Goal: Transaction & Acquisition: Purchase product/service

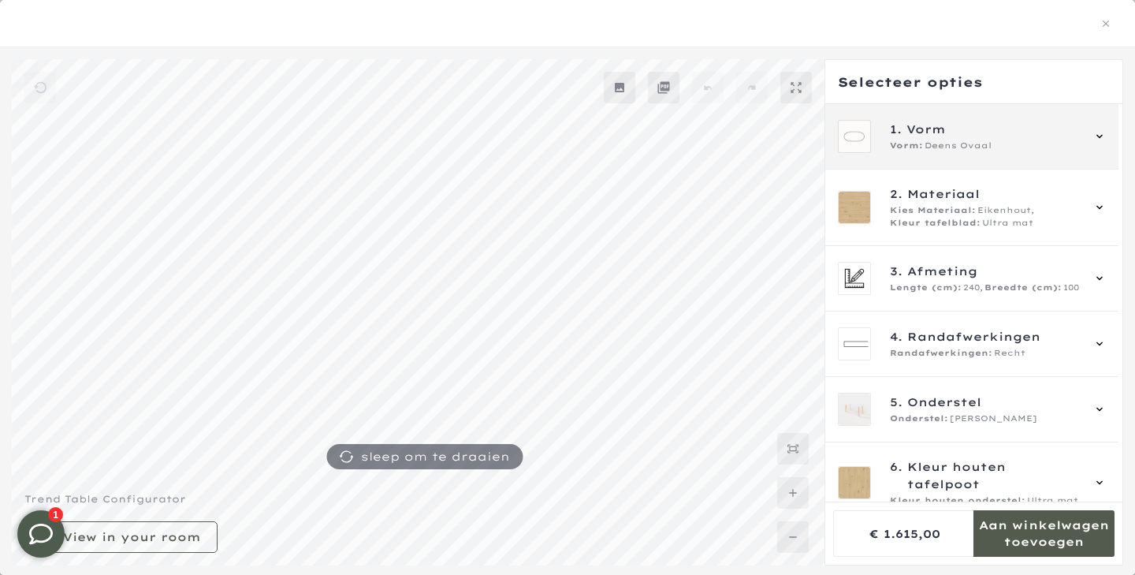
click at [968, 132] on span "1. Vorm" at bounding box center [985, 129] width 191 height 17
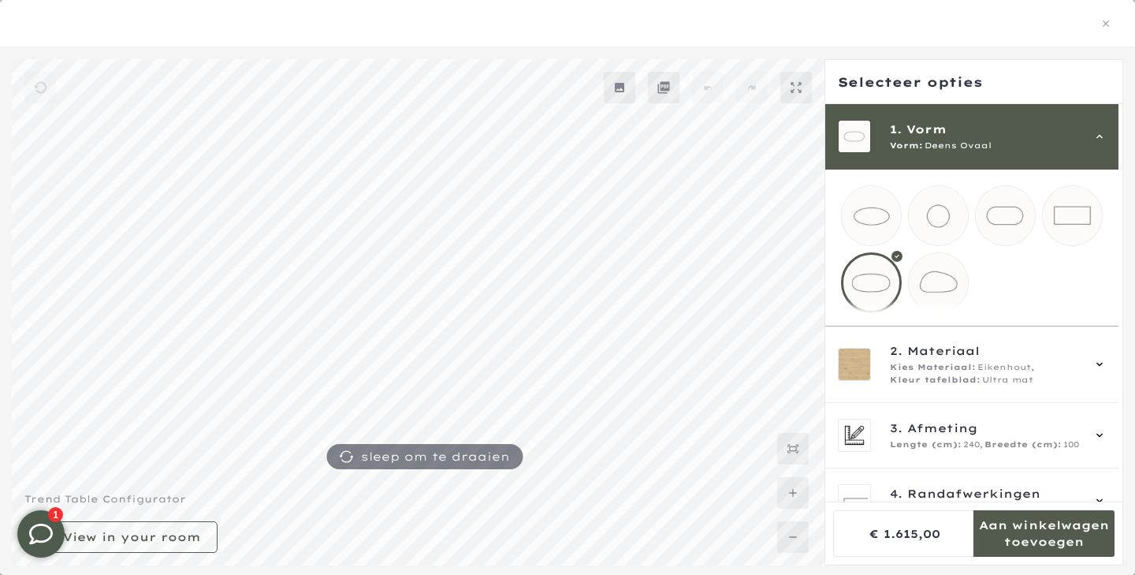
click at [968, 132] on span "1. Vorm" at bounding box center [985, 129] width 191 height 17
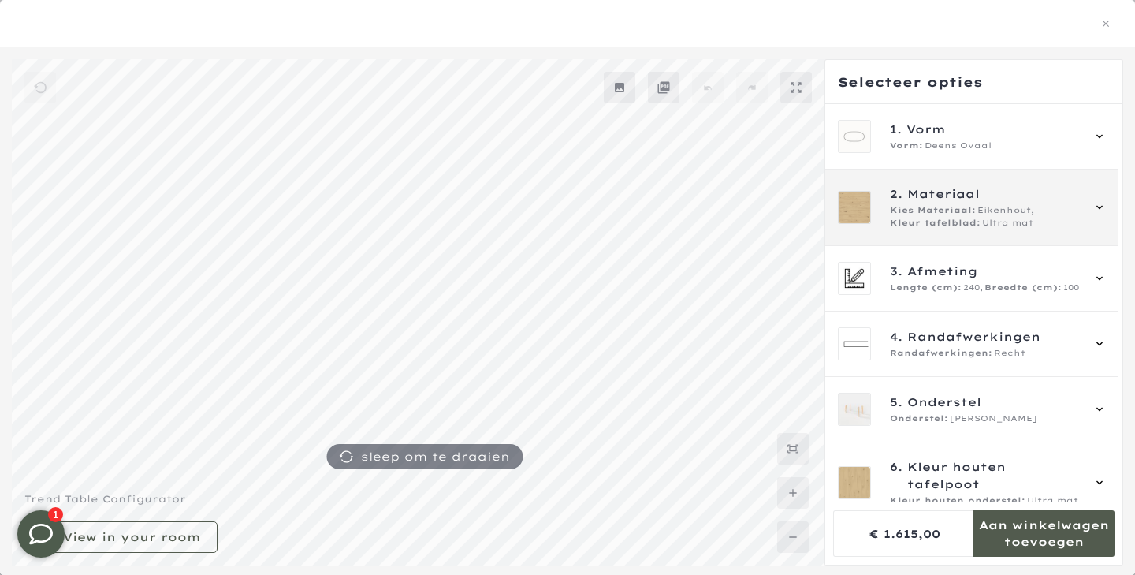
click at [945, 213] on span "Kies Materiaal:" at bounding box center [933, 210] width 86 height 13
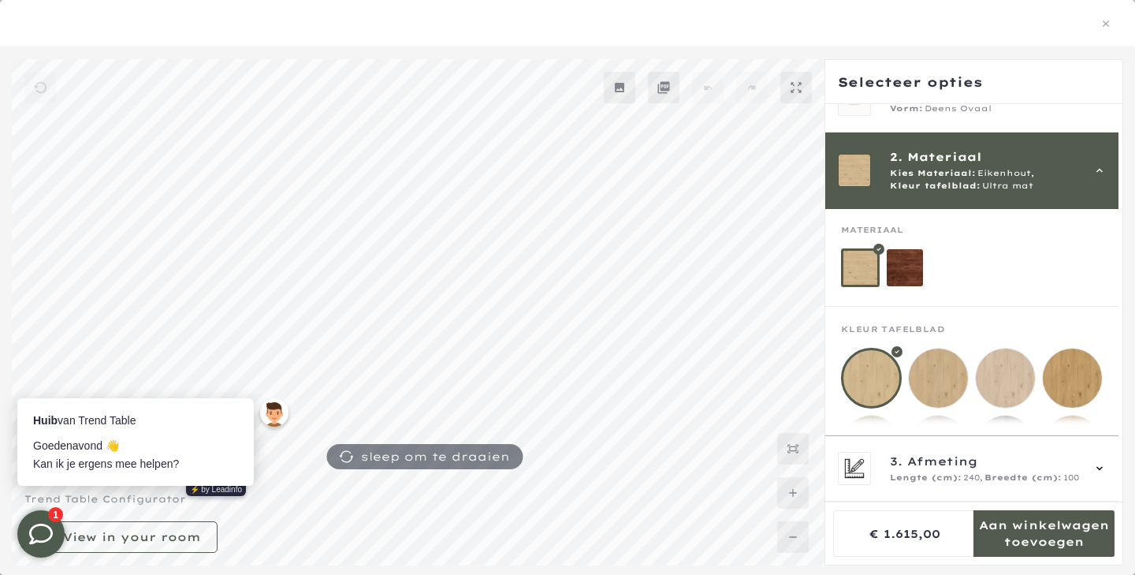
click at [900, 266] on mmq-loader at bounding box center [905, 267] width 37 height 37
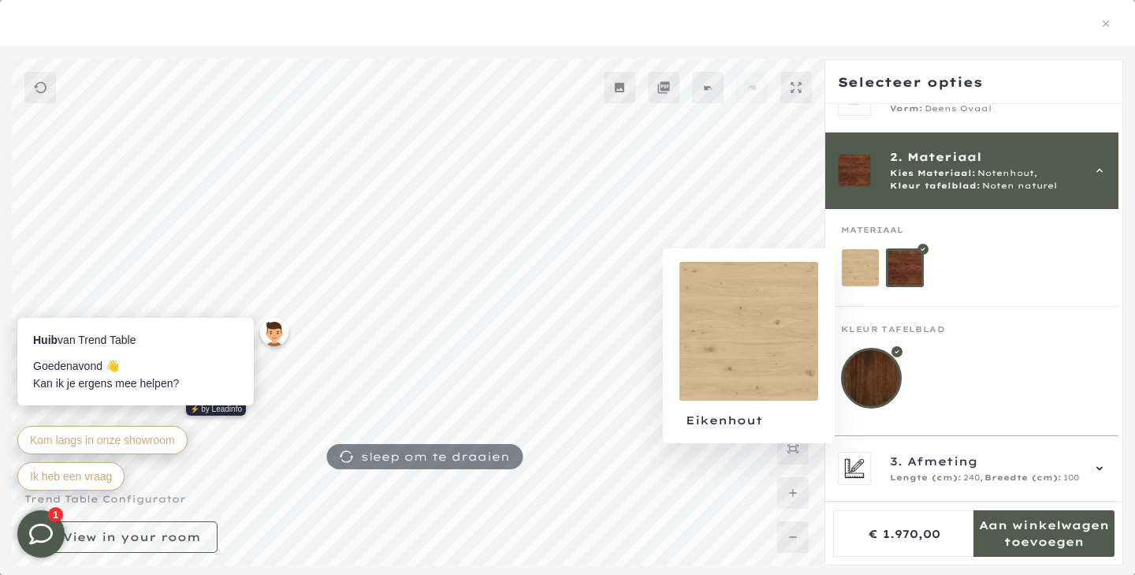
click at [862, 266] on mmq-loader at bounding box center [860, 267] width 37 height 37
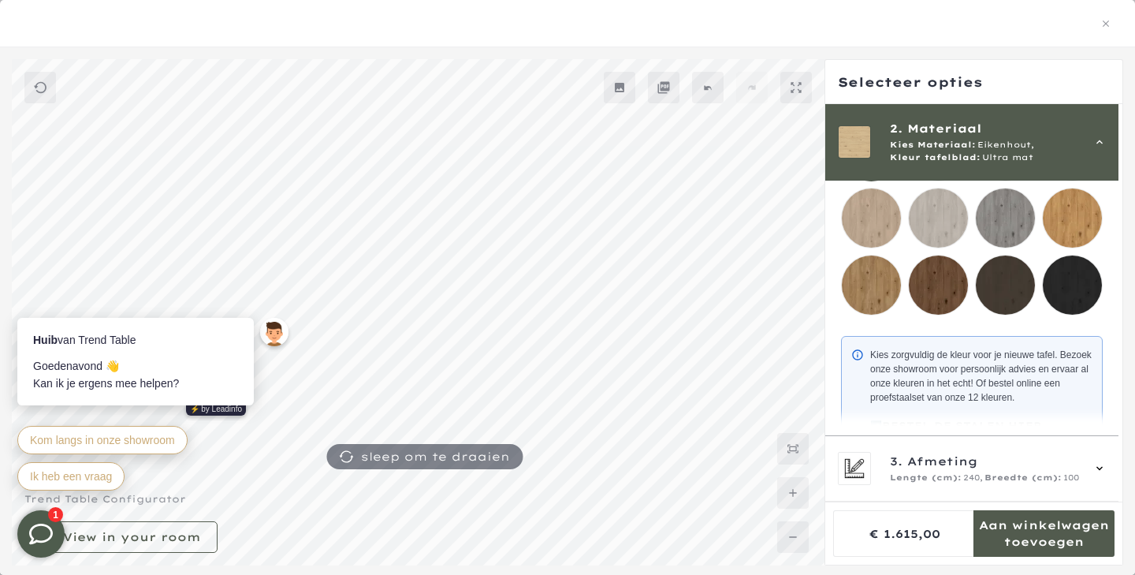
scroll to position [290, 0]
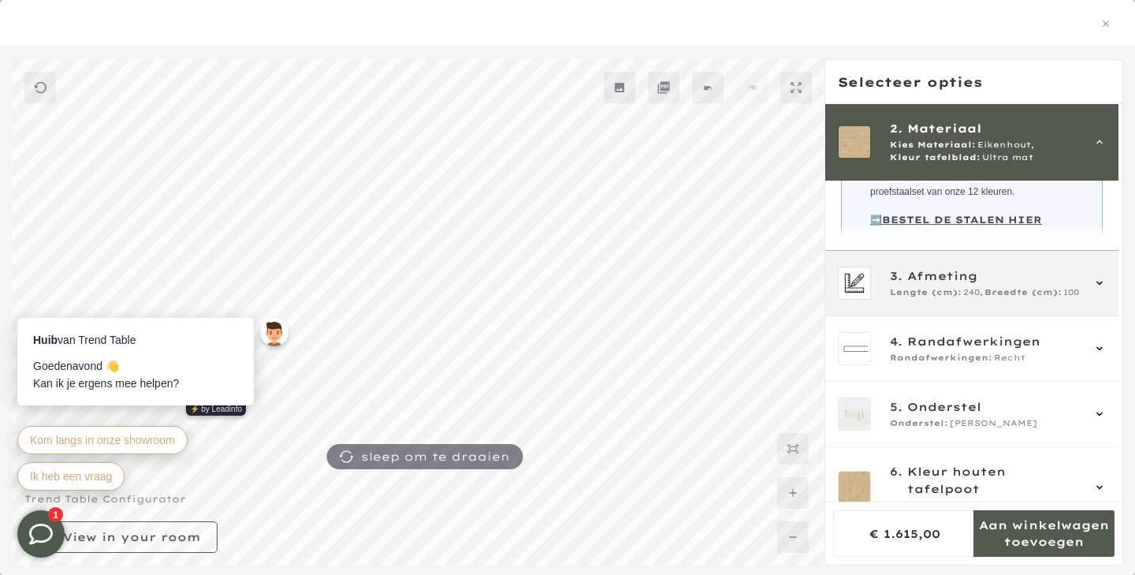
click at [923, 285] on span "Afmeting" at bounding box center [942, 275] width 70 height 17
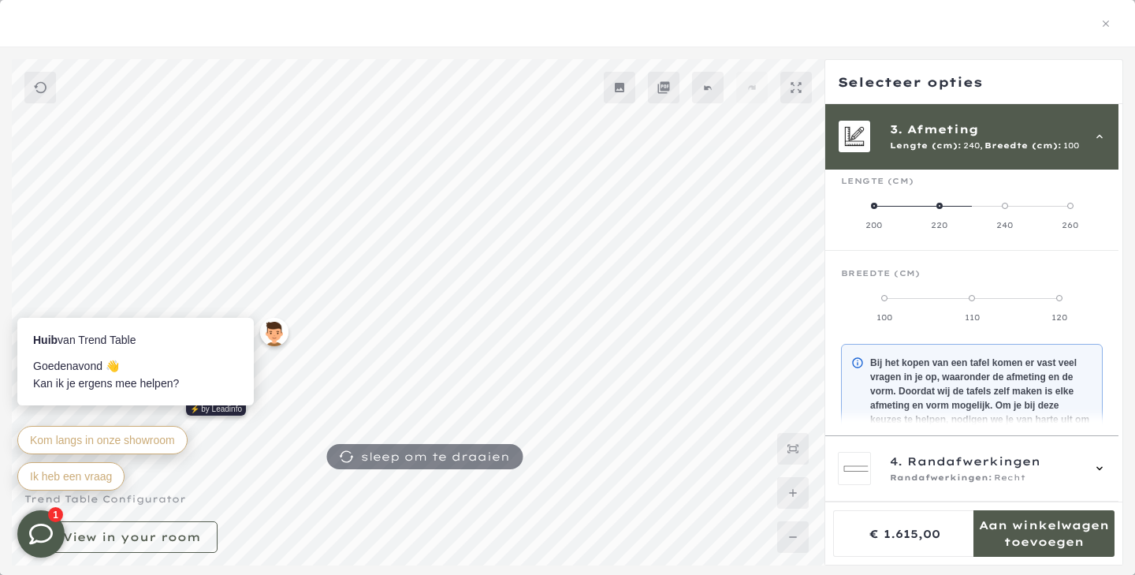
scroll to position [142, 0]
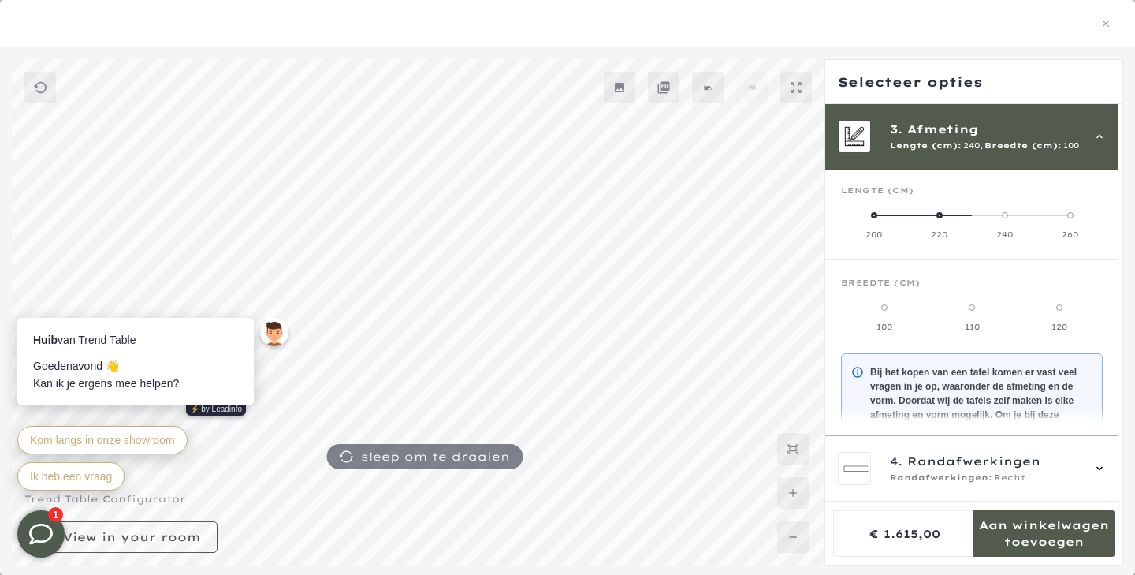
click at [1074, 215] on span at bounding box center [1070, 215] width 6 height 6
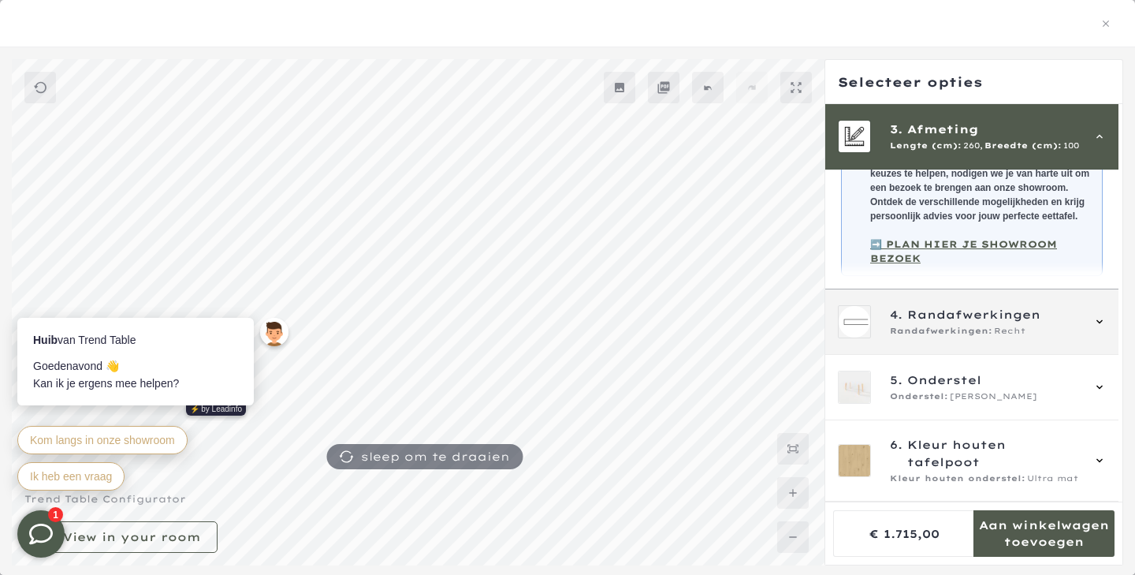
scroll to position [159, 0]
click at [925, 323] on span "Randafwerkingen" at bounding box center [973, 314] width 133 height 17
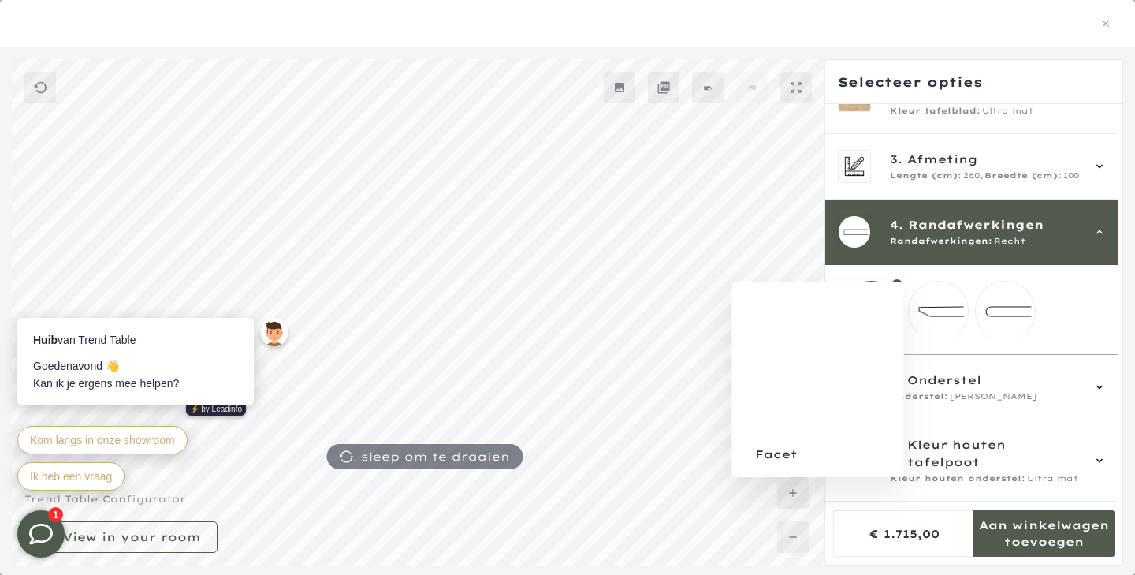
scroll to position [110, 0]
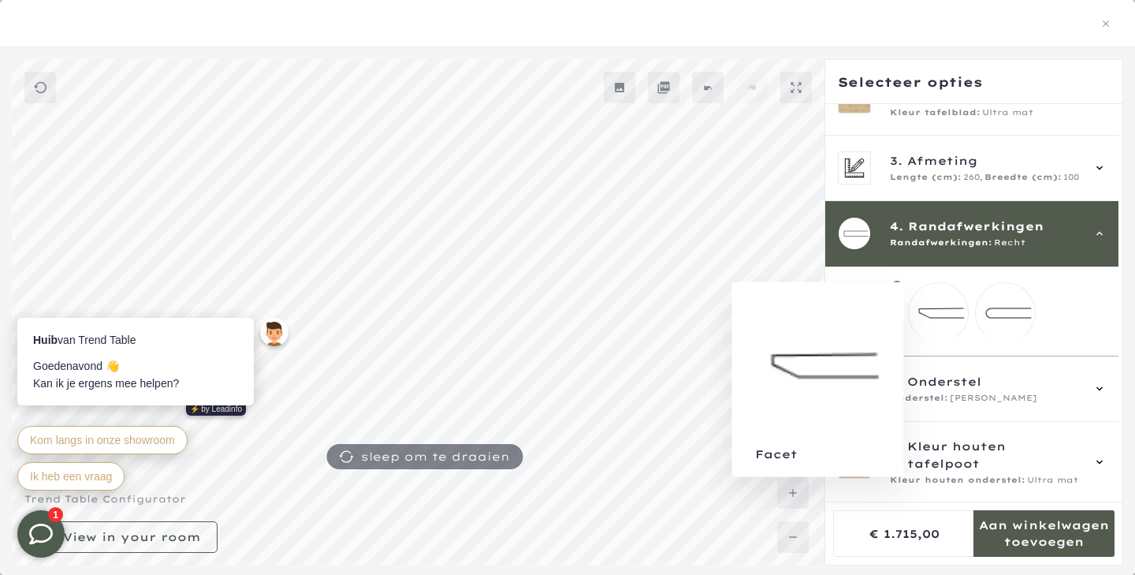
click at [959, 320] on mmq-loader at bounding box center [938, 312] width 59 height 59
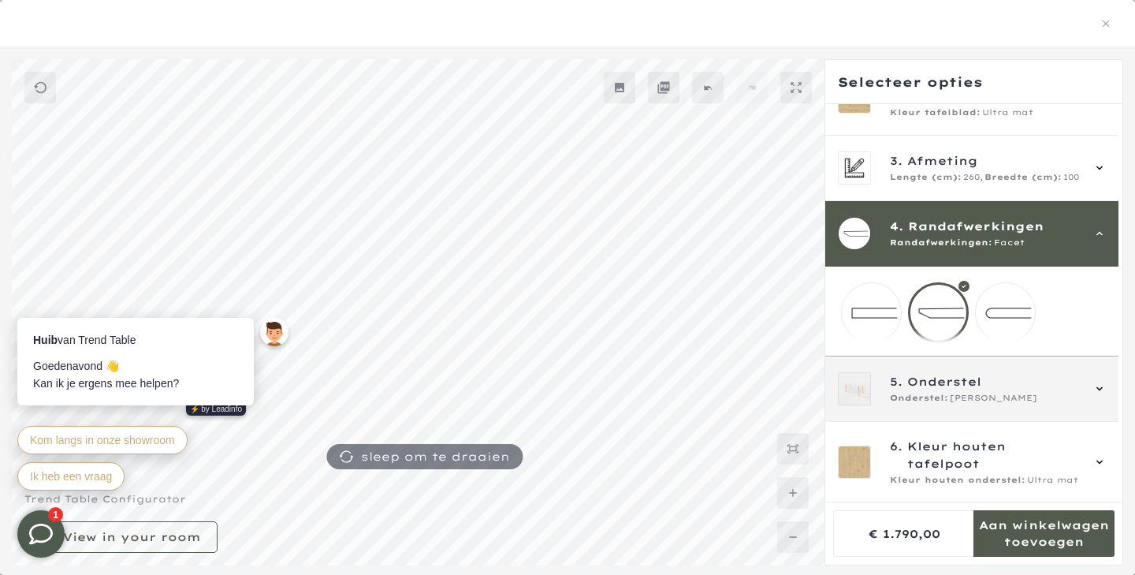
scroll to position [220, 0]
click at [949, 390] on span "Onderstel" at bounding box center [944, 381] width 74 height 17
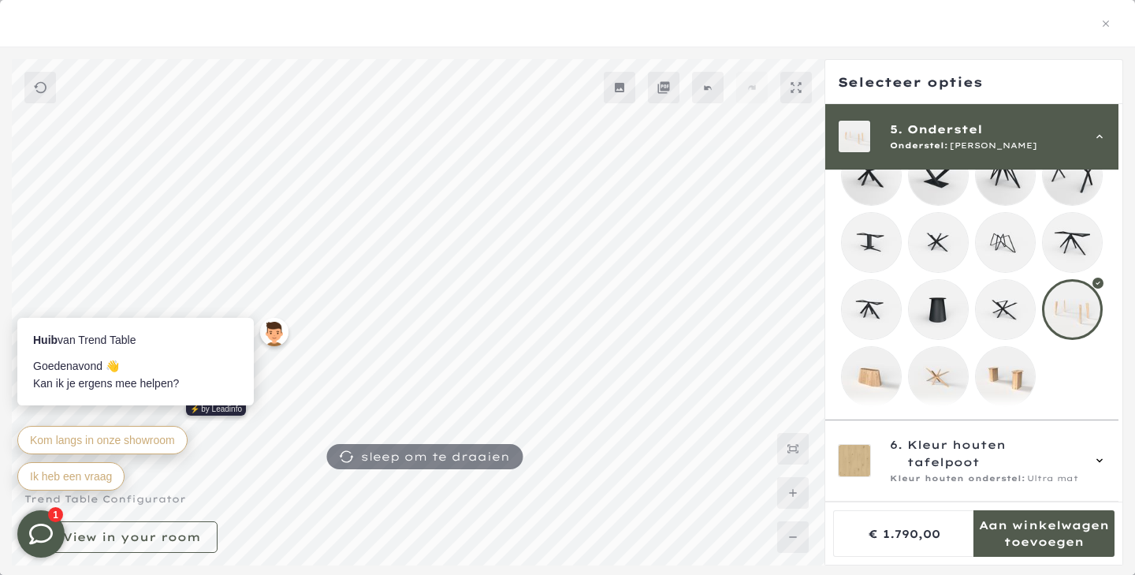
scroll to position [344, 0]
click at [1015, 387] on mmq-loader at bounding box center [1005, 376] width 59 height 59
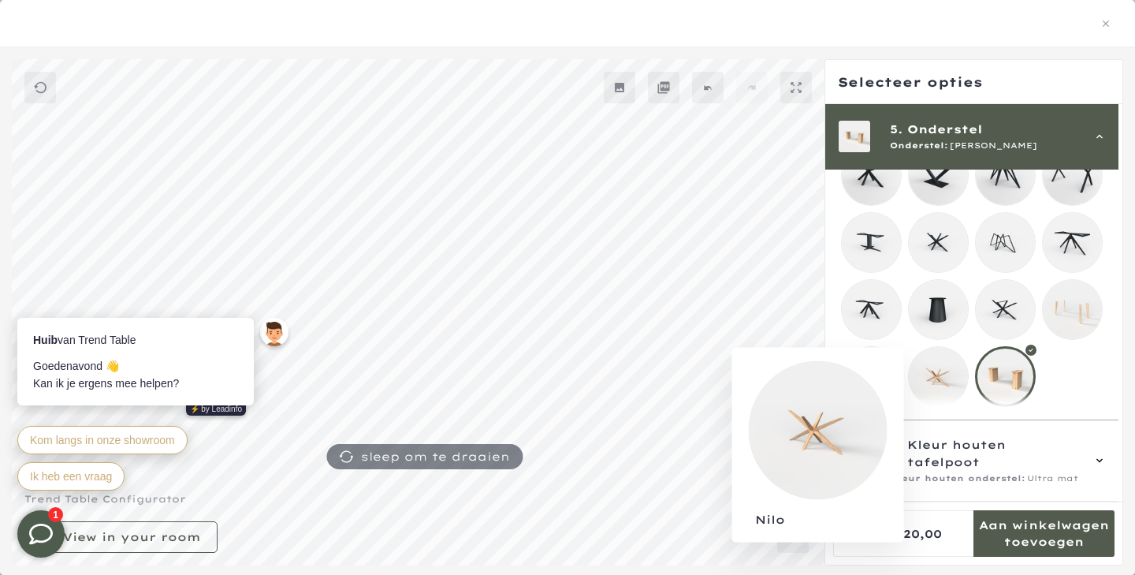
click at [956, 382] on mmq-loader at bounding box center [938, 376] width 59 height 59
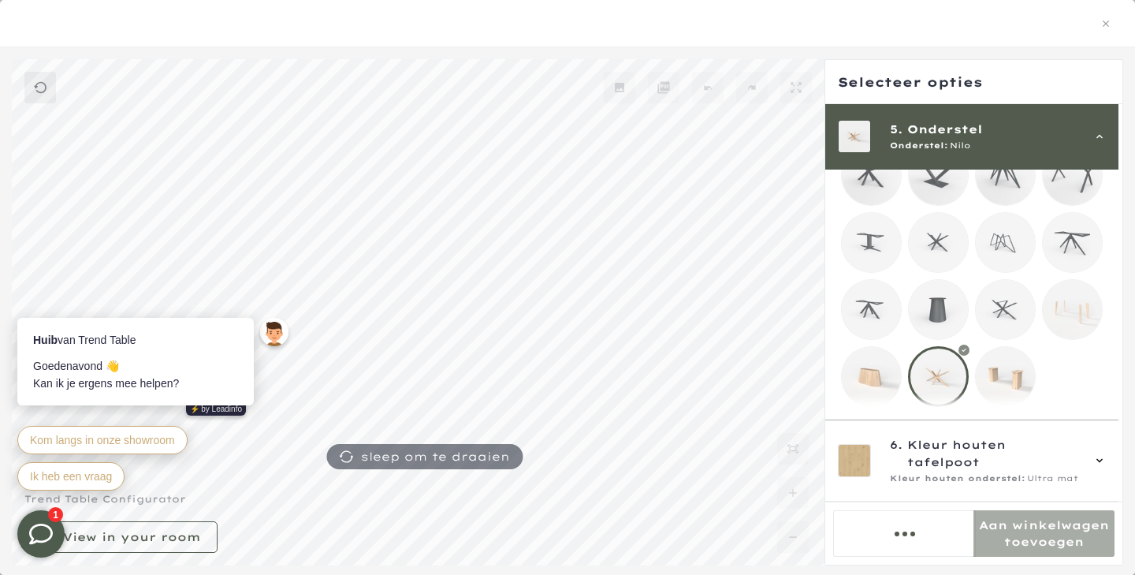
scroll to position [350, 0]
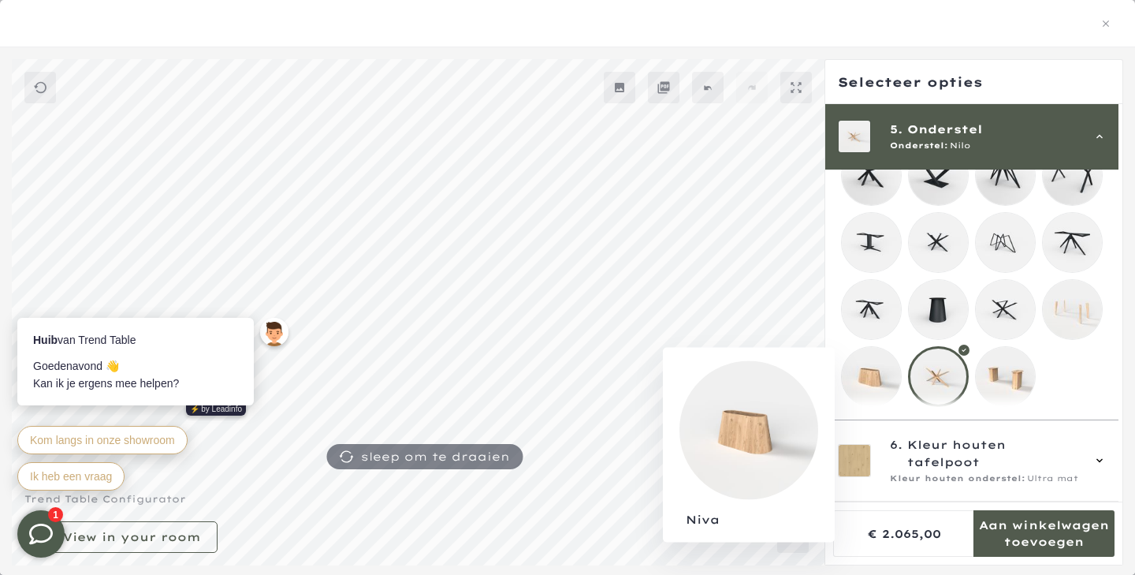
click at [852, 379] on mmq-loader at bounding box center [871, 376] width 59 height 59
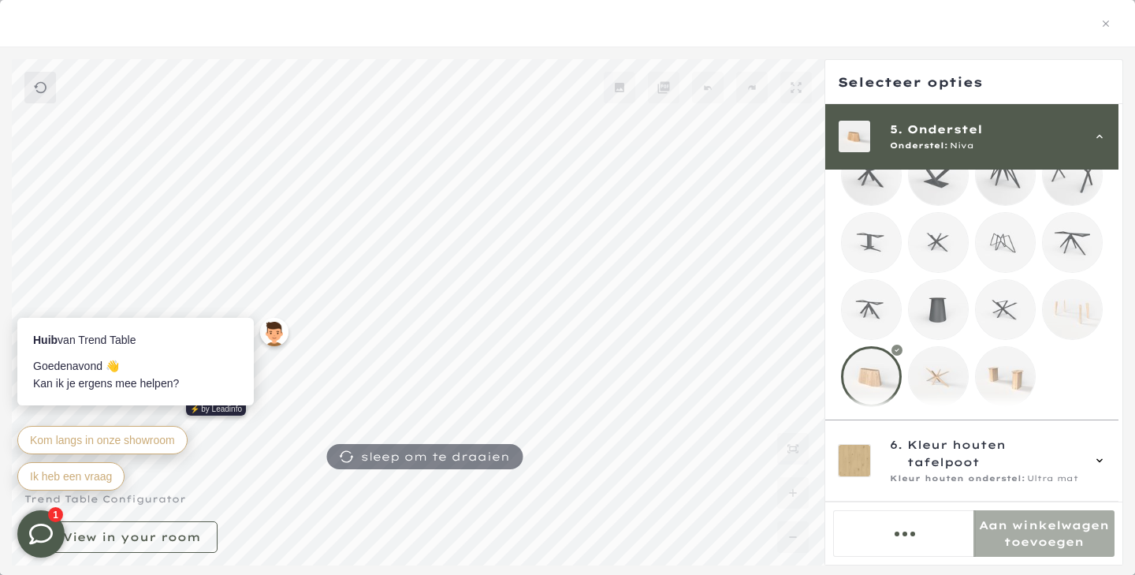
scroll to position [352, 0]
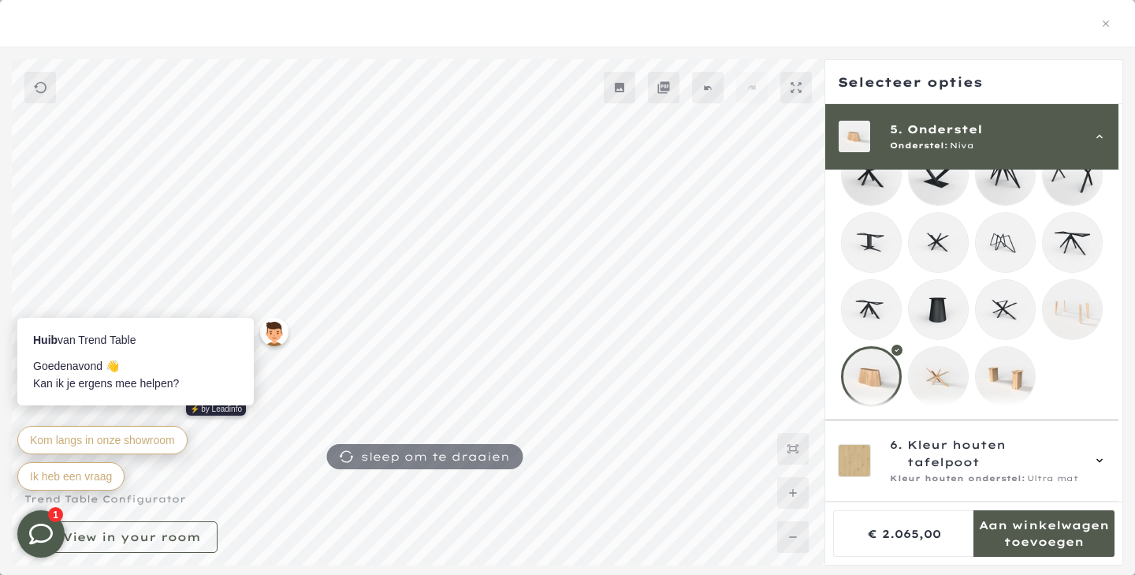
click at [1083, 308] on mmq-loader at bounding box center [1072, 309] width 59 height 59
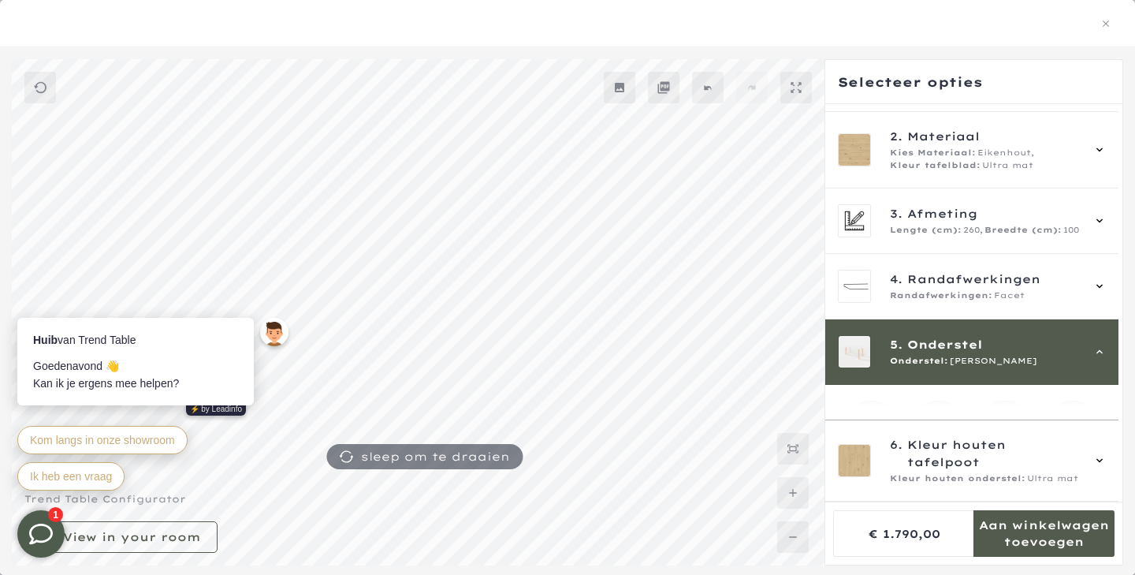
scroll to position [301, 0]
